Goal: Task Accomplishment & Management: Use online tool/utility

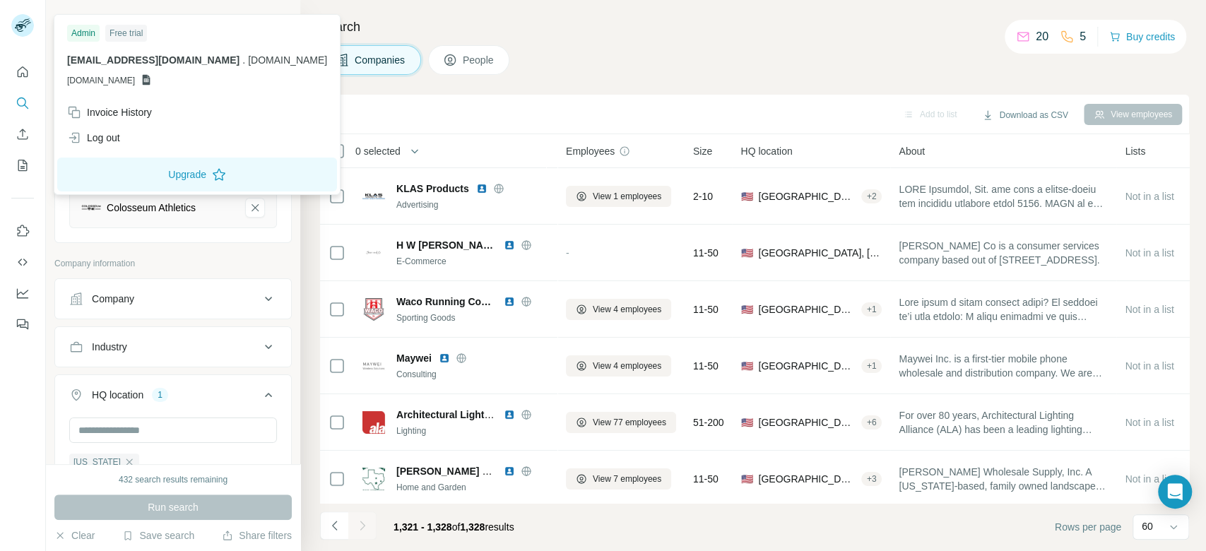
scroll to position [126, 0]
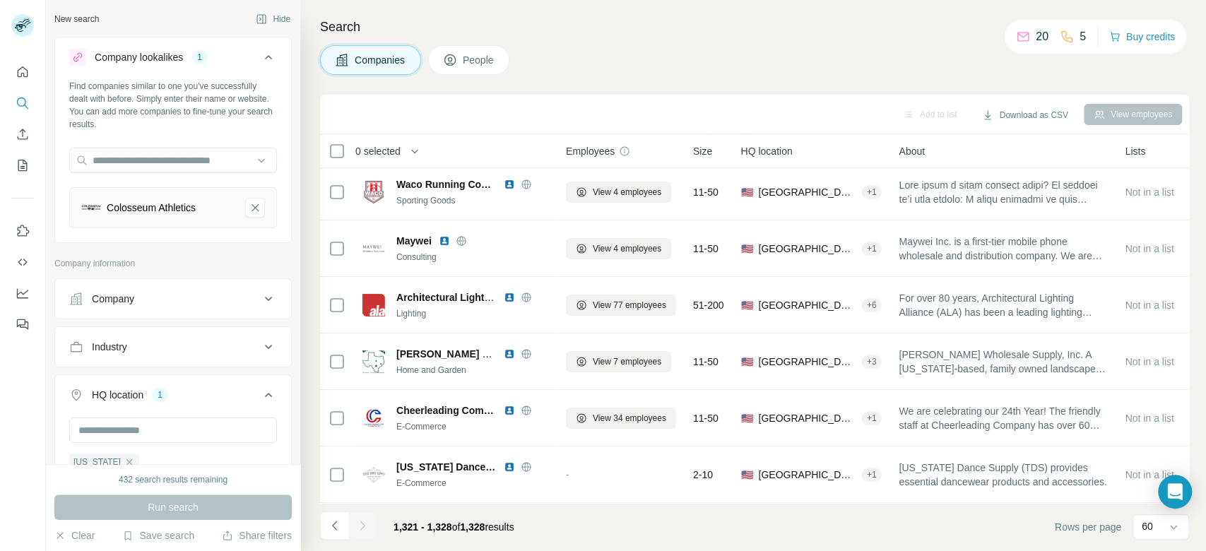
click at [658, 40] on div "Search Companies People Add to list Download as CSV View employees 0 selected C…" at bounding box center [753, 275] width 906 height 551
click at [199, 394] on div "HQ location 1" at bounding box center [164, 395] width 191 height 14
click at [260, 389] on icon at bounding box center [268, 395] width 17 height 17
click at [193, 428] on input "text" at bounding box center [173, 430] width 208 height 25
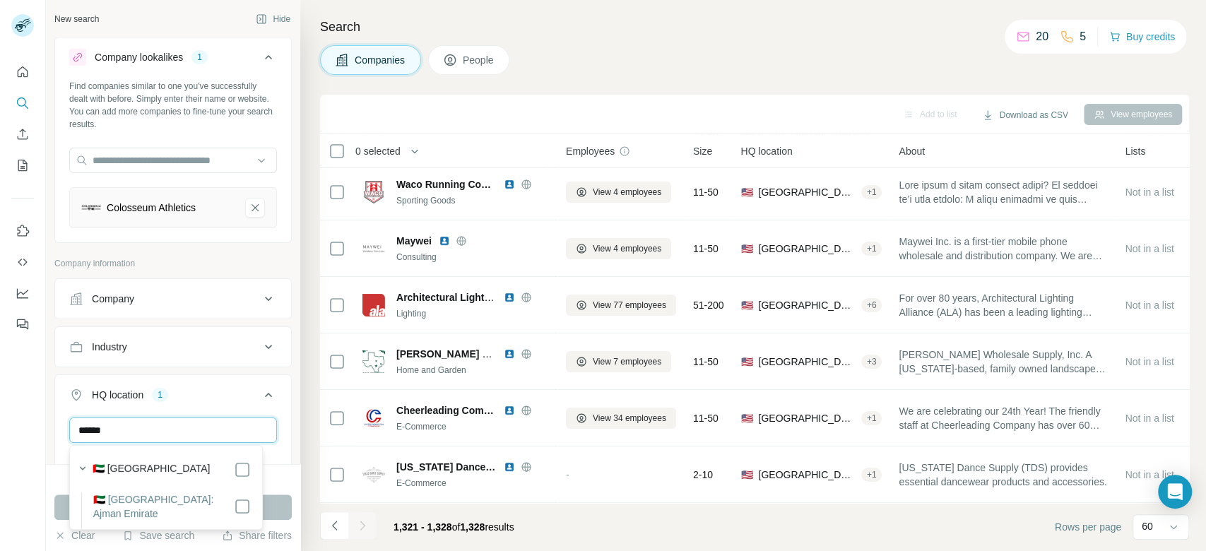
click at [212, 436] on input "******" at bounding box center [173, 430] width 208 height 25
type input "*********"
click at [277, 509] on button "Run search" at bounding box center [172, 507] width 237 height 25
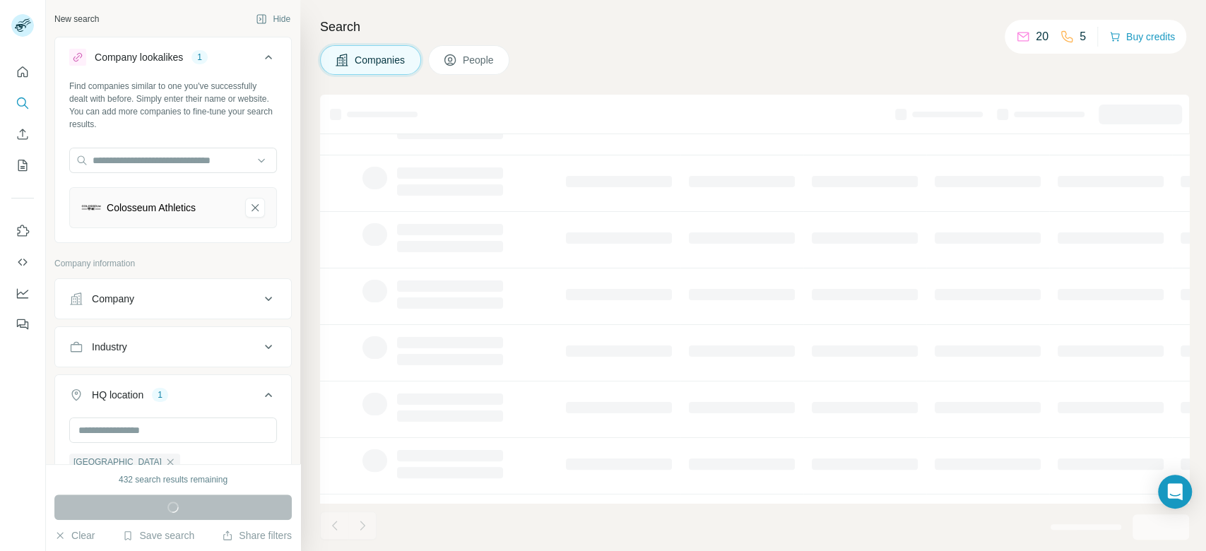
scroll to position [239, 0]
click at [198, 349] on div "Industry" at bounding box center [164, 347] width 191 height 14
click at [181, 384] on input at bounding box center [165, 383] width 175 height 16
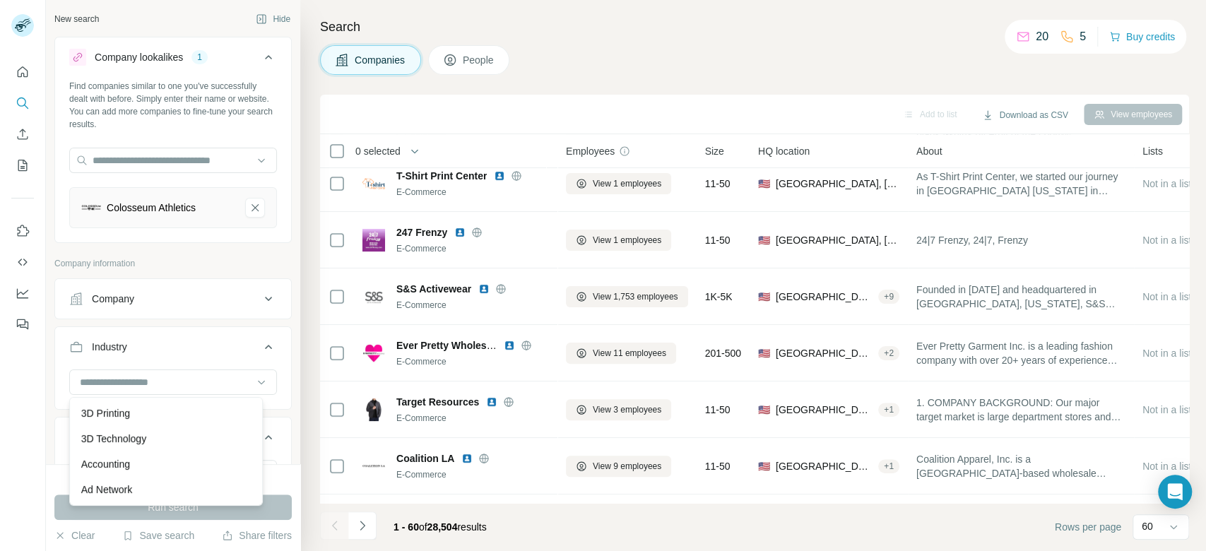
click at [273, 126] on div "Find companies similar to one you've successfully dealt with before. Simply ent…" at bounding box center [173, 160] width 236 height 160
click at [179, 386] on input at bounding box center [165, 383] width 175 height 16
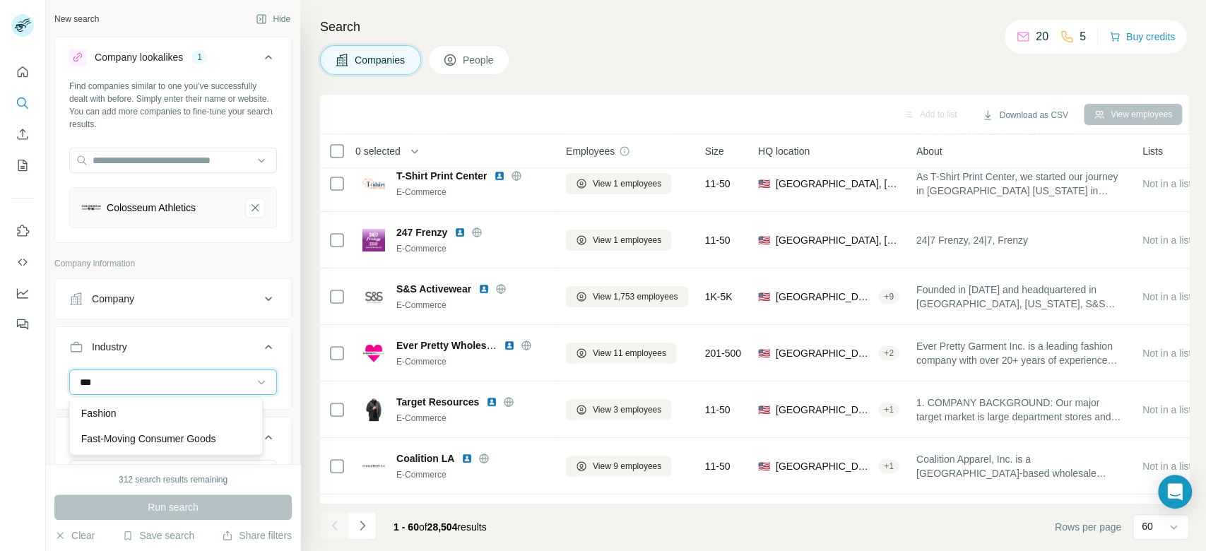
type input "***"
click at [146, 416] on div "Fashion" at bounding box center [166, 413] width 170 height 14
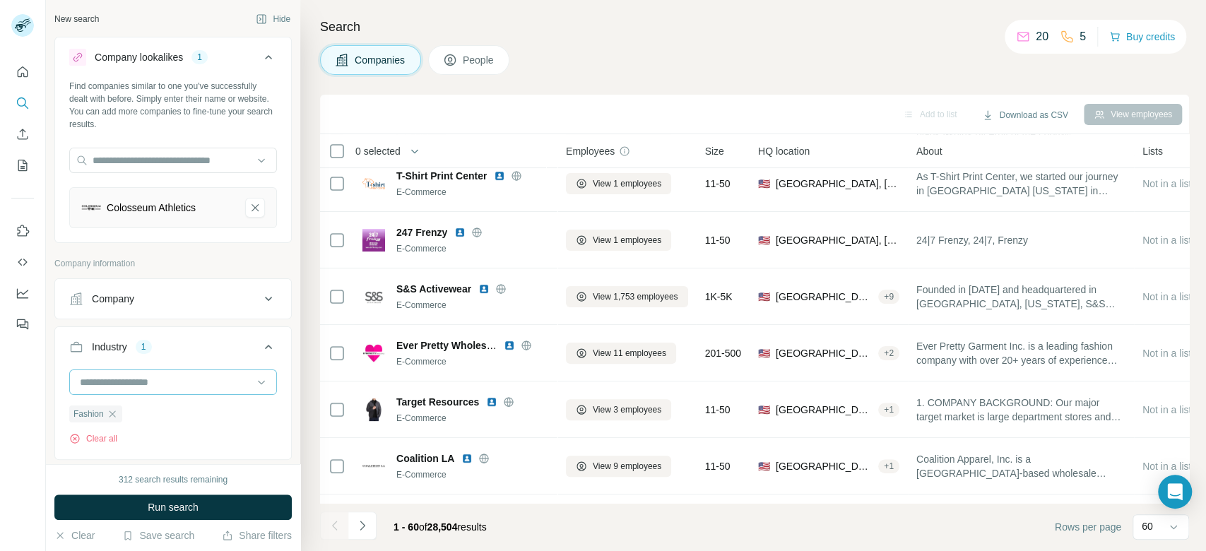
click at [158, 377] on input at bounding box center [165, 383] width 175 height 16
type input "****"
click at [129, 442] on div "Textiles" at bounding box center [166, 439] width 170 height 14
click at [235, 514] on button "Run search" at bounding box center [172, 507] width 237 height 25
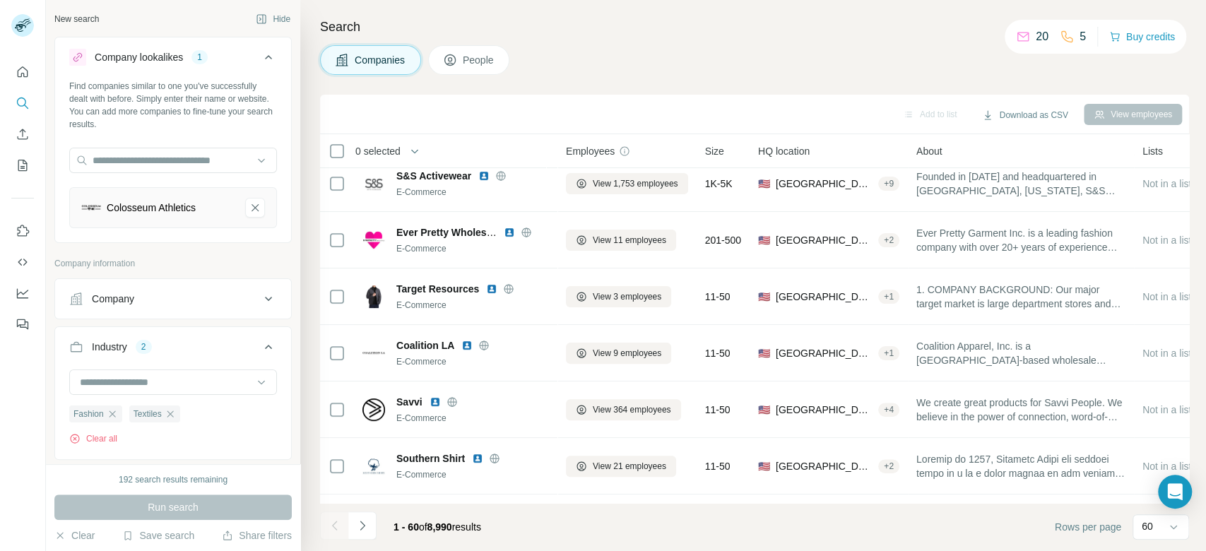
click at [202, 513] on div "Run search" at bounding box center [172, 507] width 237 height 25
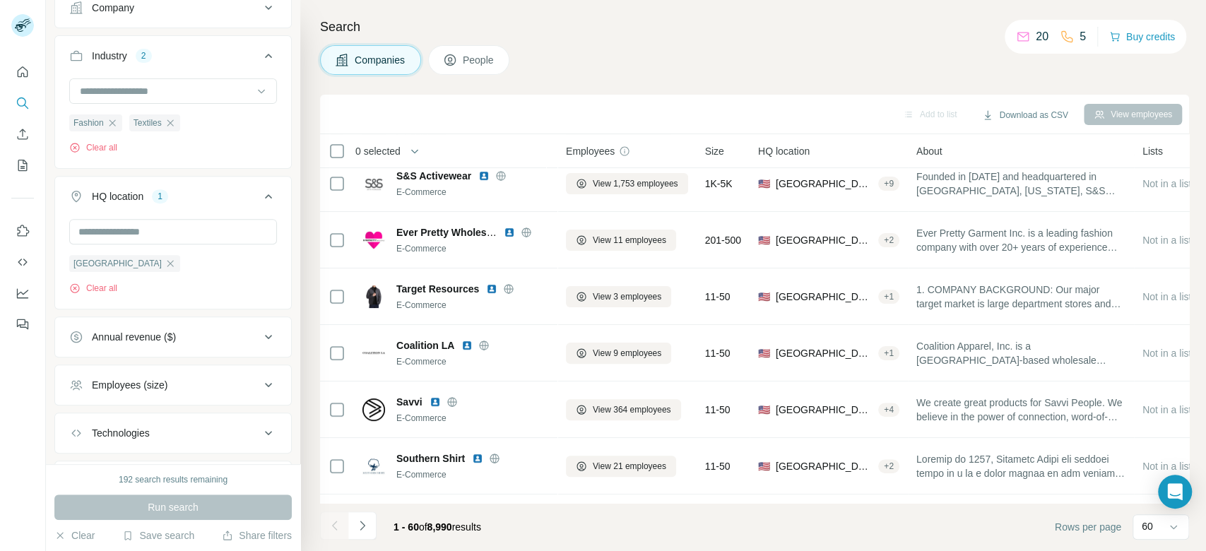
scroll to position [367, 0]
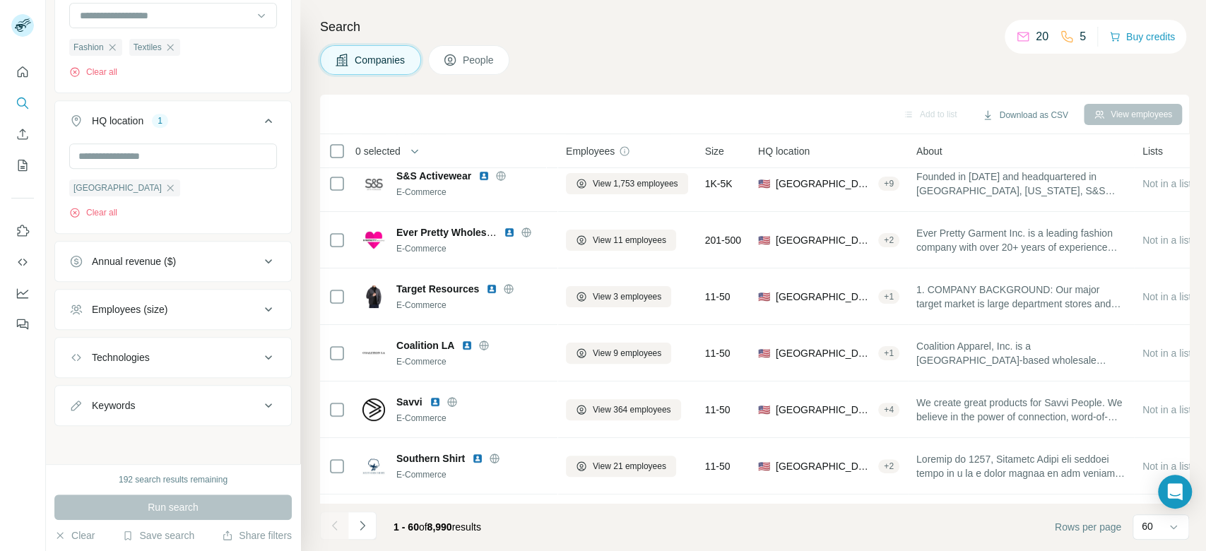
click at [226, 507] on div "Run search" at bounding box center [172, 507] width 237 height 25
click at [190, 512] on div "Run search" at bounding box center [172, 507] width 237 height 25
click at [223, 158] on input "text" at bounding box center [173, 155] width 208 height 25
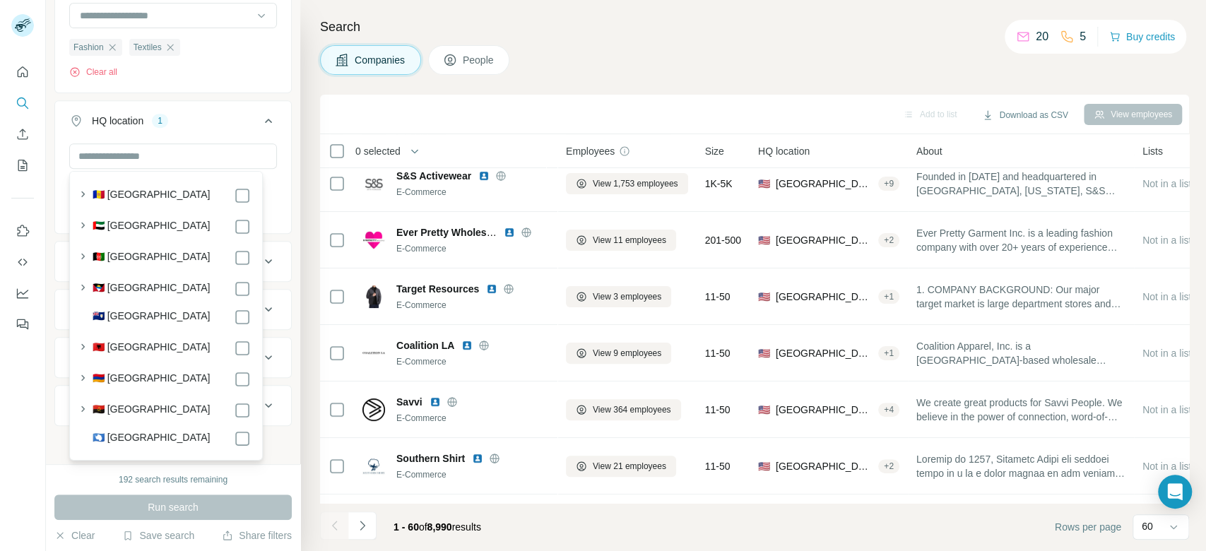
click at [283, 141] on div "New search Hide Company lookalikes 1 Find companies similar to one you've succe…" at bounding box center [173, 232] width 254 height 464
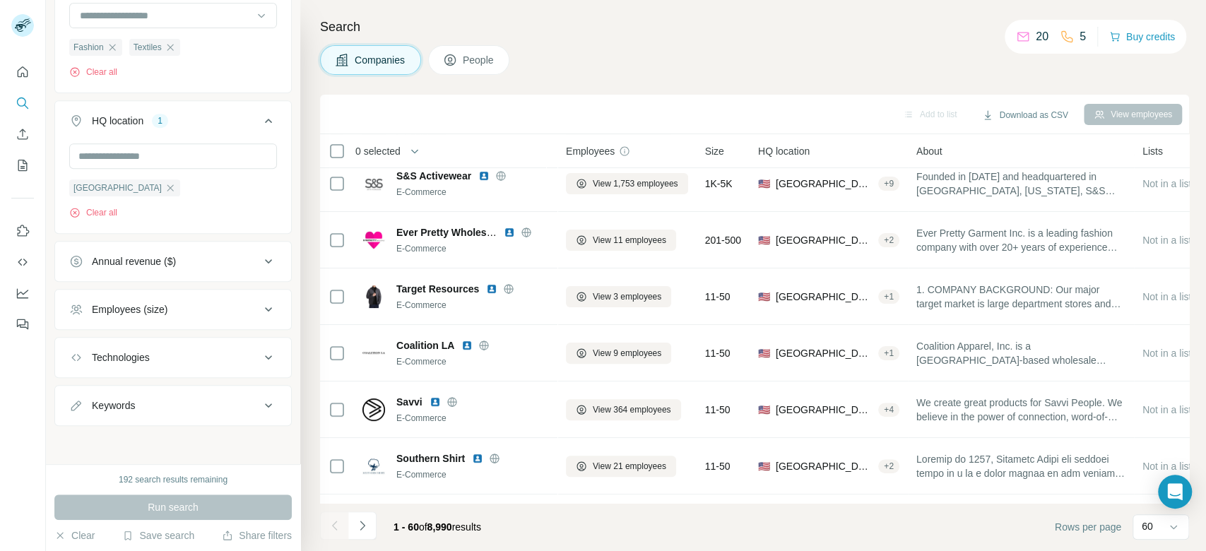
scroll to position [0, 0]
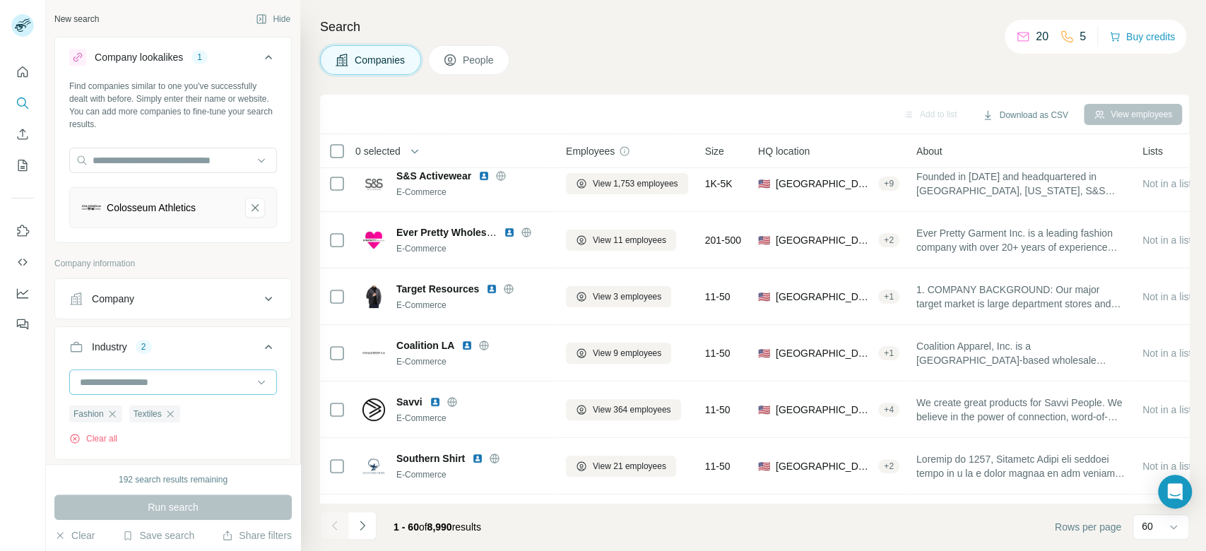
click at [225, 386] on input at bounding box center [165, 383] width 175 height 16
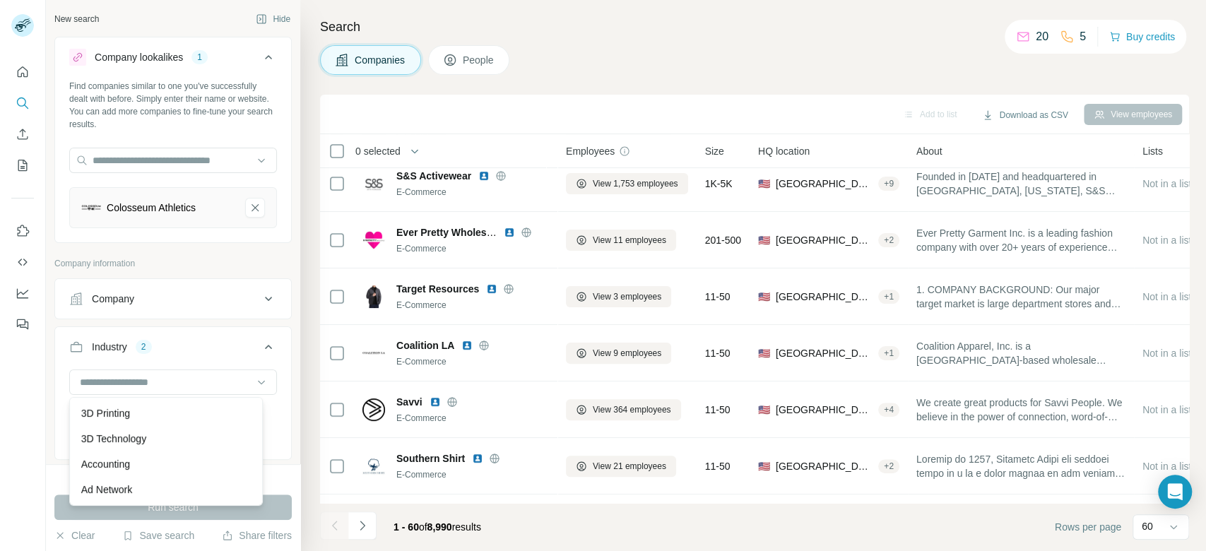
click at [861, 548] on footer "1 - 60 of 8,990 results Rows per page 60" at bounding box center [754, 527] width 869 height 48
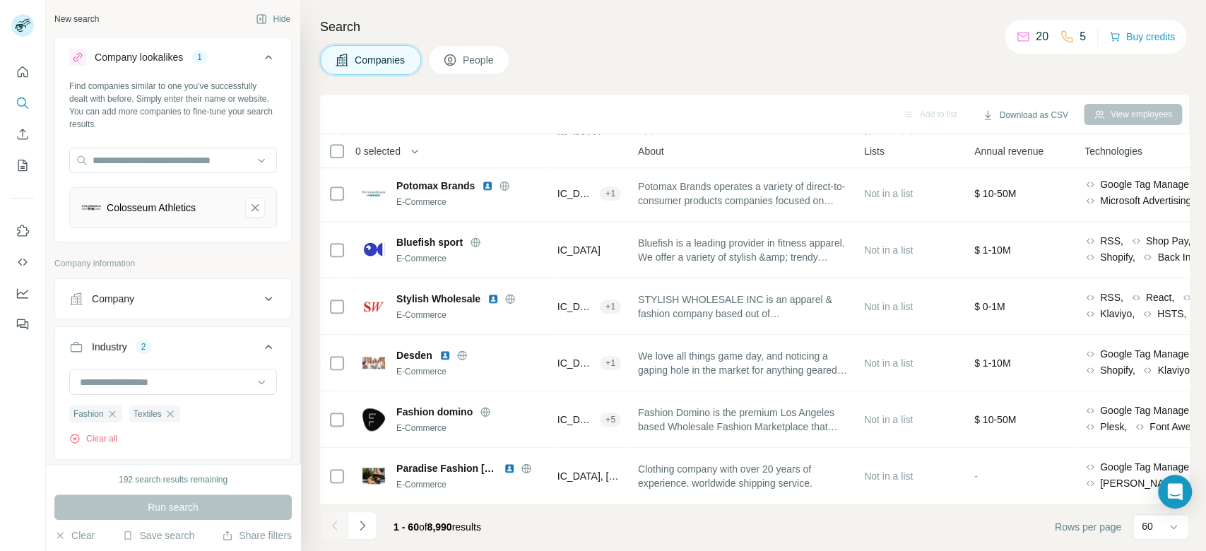
scroll to position [1077, 202]
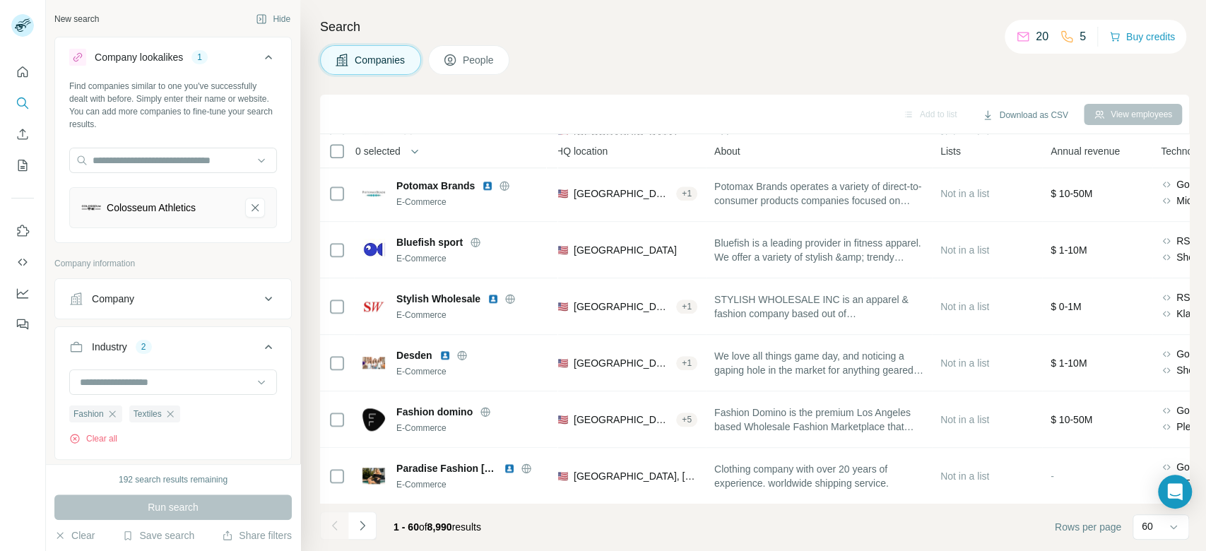
click at [473, 240] on icon at bounding box center [475, 242] width 11 height 11
click at [1205, 343] on div "Search Companies People Add to list Download as CSV View employees 0 selected C…" at bounding box center [753, 275] width 906 height 551
click at [1205, 351] on div "Search Companies People Add to list Download as CSV View employees 0 selected C…" at bounding box center [753, 275] width 906 height 551
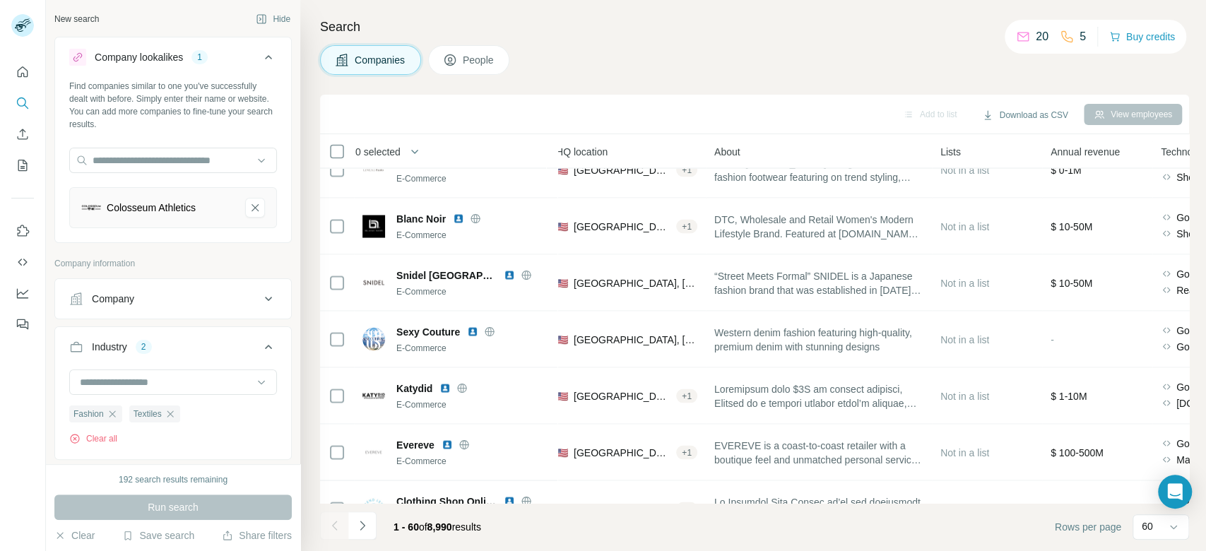
scroll to position [1829, 202]
